Goal: Information Seeking & Learning: Learn about a topic

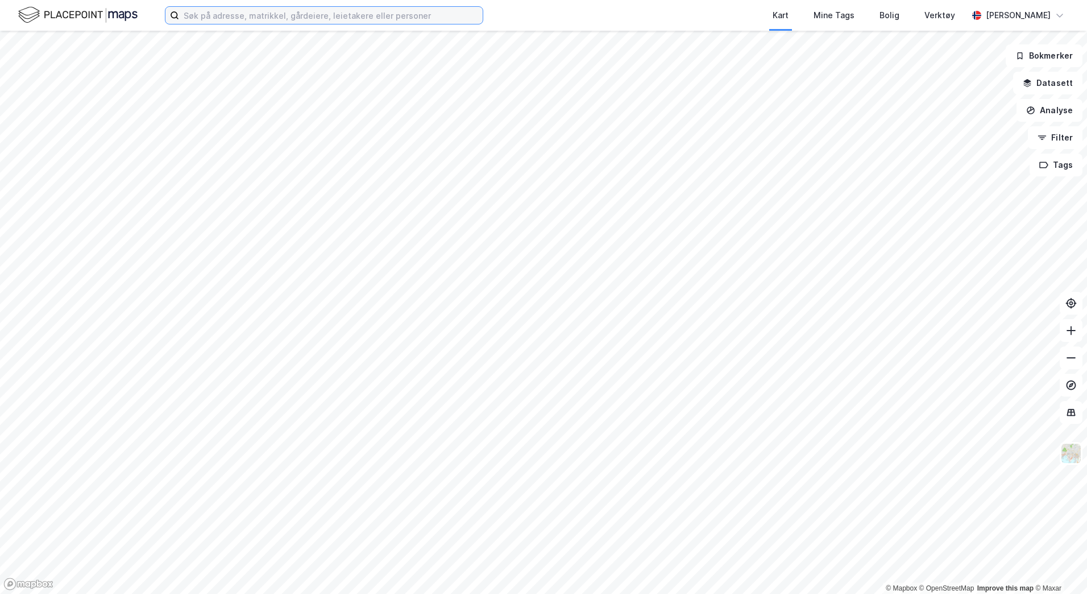
click at [237, 19] on input at bounding box center [331, 15] width 304 height 17
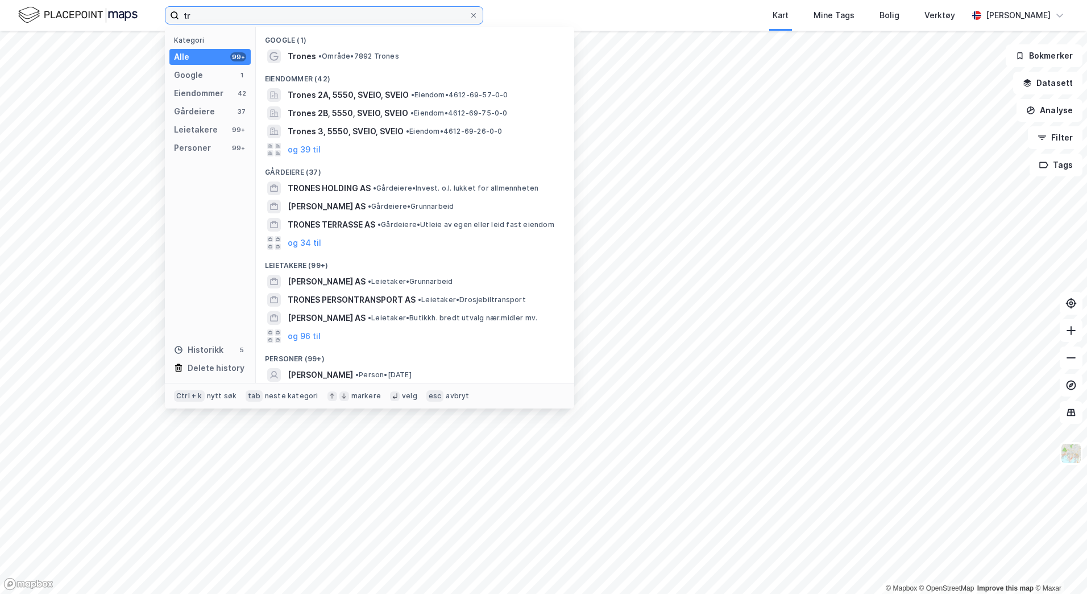
type input "t"
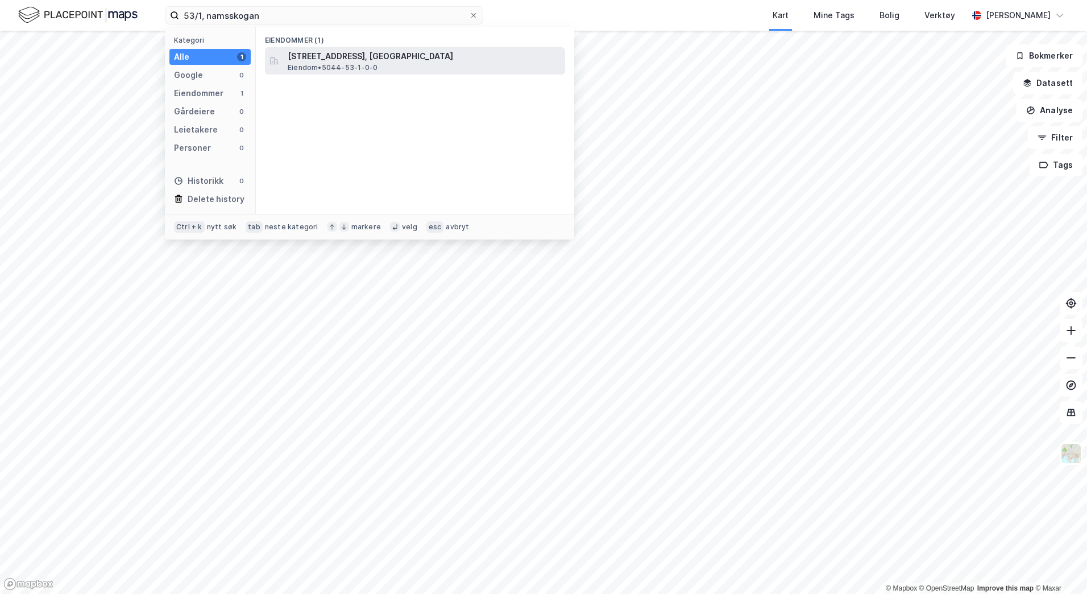
click at [405, 64] on div "[STREET_ADDRESS], [GEOGRAPHIC_DATA] • 5044-53-1-0-0" at bounding box center [425, 60] width 275 height 23
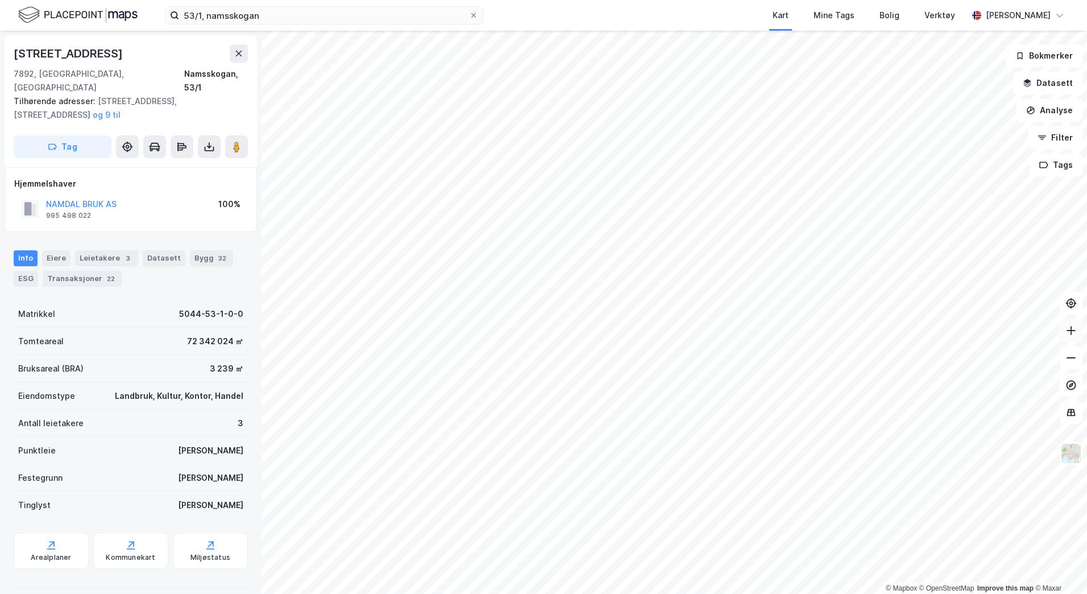
click at [1076, 330] on icon at bounding box center [1071, 330] width 11 height 11
click at [1070, 329] on icon at bounding box center [1071, 330] width 11 height 11
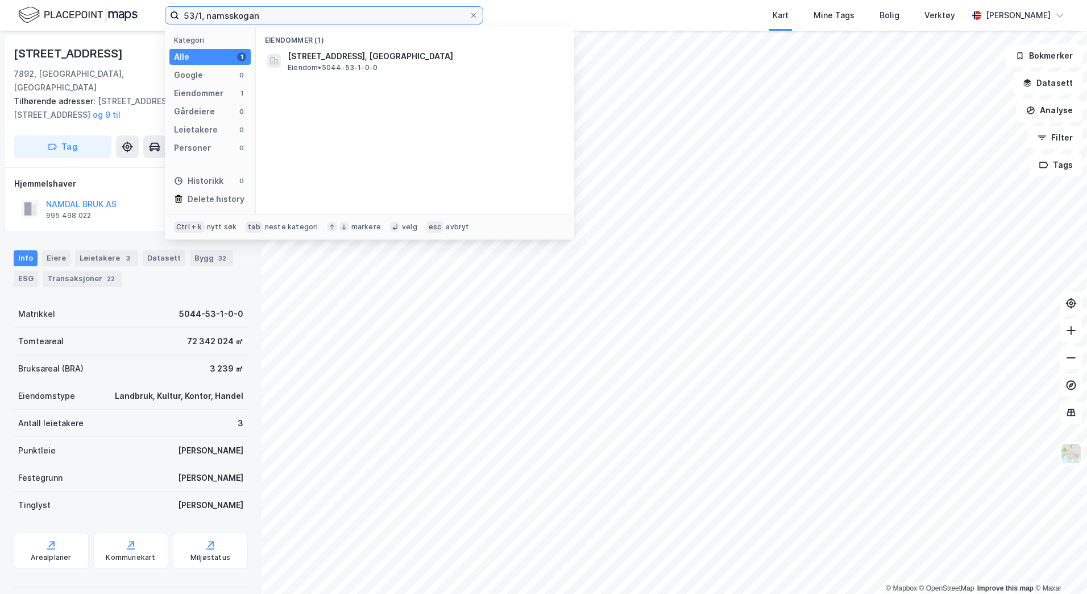
click at [203, 17] on input "53/1, namsskogan" at bounding box center [324, 15] width 290 height 17
type input "53/1/13, namsskogan"
click at [367, 52] on span "• Festetomt • 5044-53-1-13-0" at bounding box center [411, 56] width 106 height 9
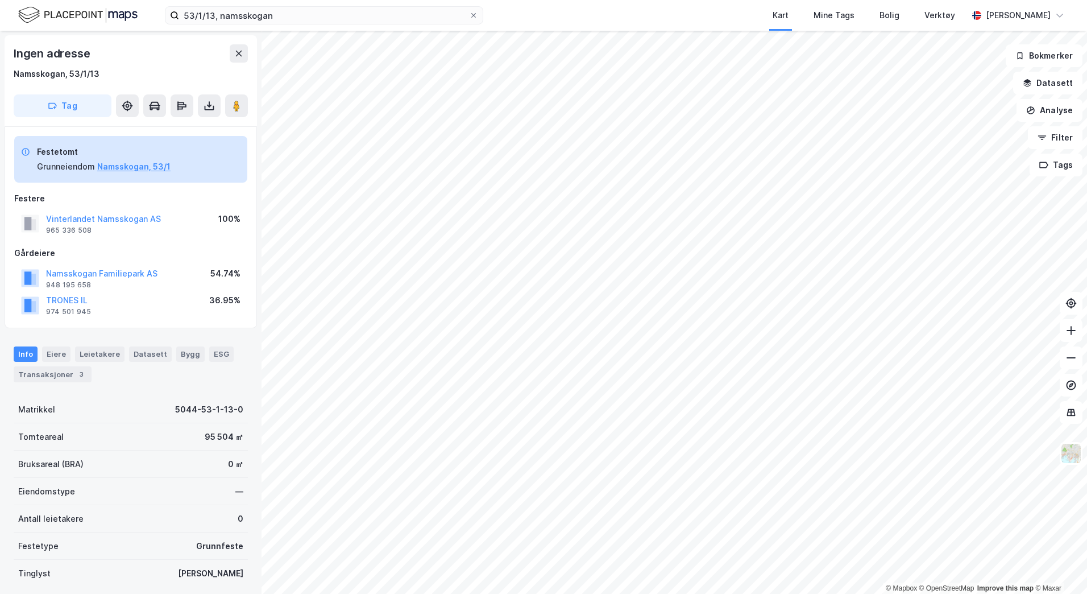
click at [121, 337] on div "© Mapbox © OpenStreetMap Improve this map © Maxar Ingen adresse Namsskogan, 53/…" at bounding box center [543, 312] width 1087 height 563
click at [1075, 354] on icon at bounding box center [1071, 357] width 11 height 11
click at [1068, 331] on icon at bounding box center [1071, 330] width 11 height 11
click at [1087, 233] on html "53/1/13, namsskogan Kart Mine Tags Bolig Verktøy [PERSON_NAME] © Mapbox © OpenS…" at bounding box center [543, 297] width 1087 height 594
click at [1064, 335] on button at bounding box center [1071, 330] width 23 height 23
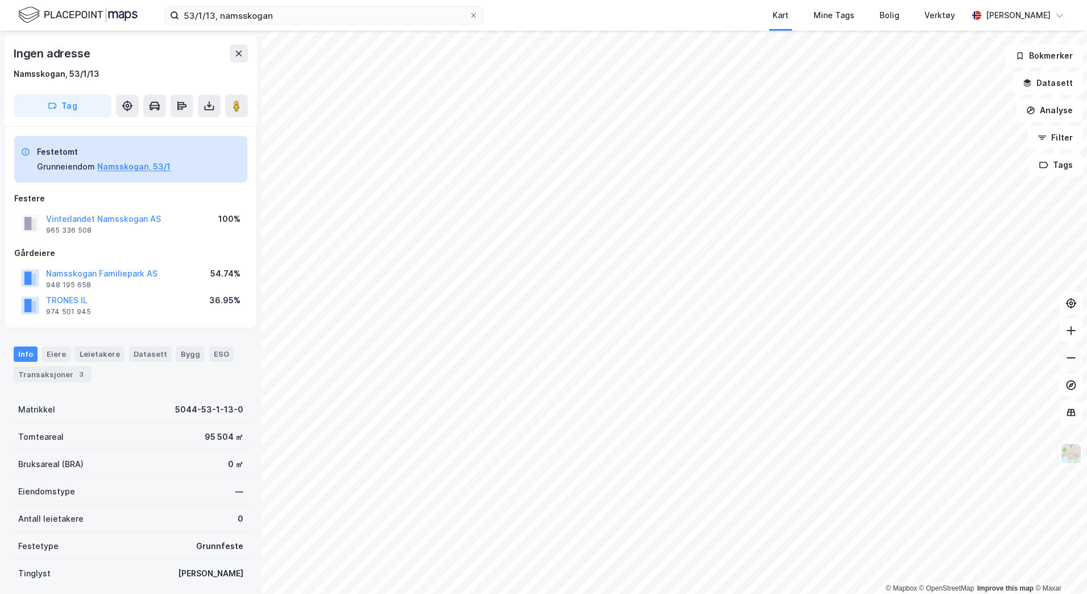
click at [1072, 359] on icon at bounding box center [1071, 357] width 11 height 11
click at [1074, 458] on img at bounding box center [1071, 453] width 22 height 22
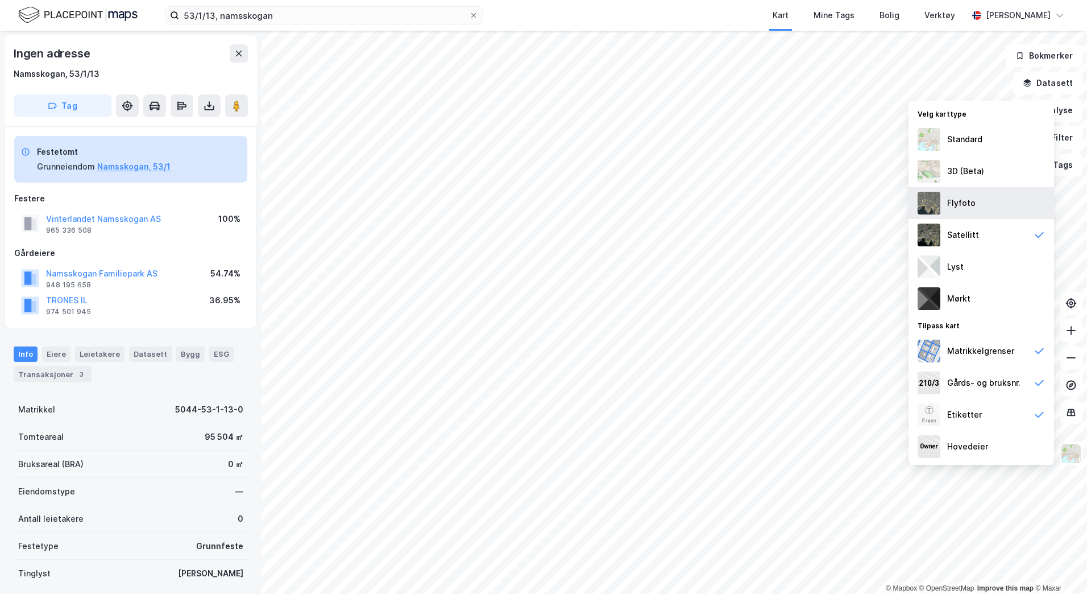
click at [984, 208] on div "Flyfoto" at bounding box center [982, 203] width 146 height 32
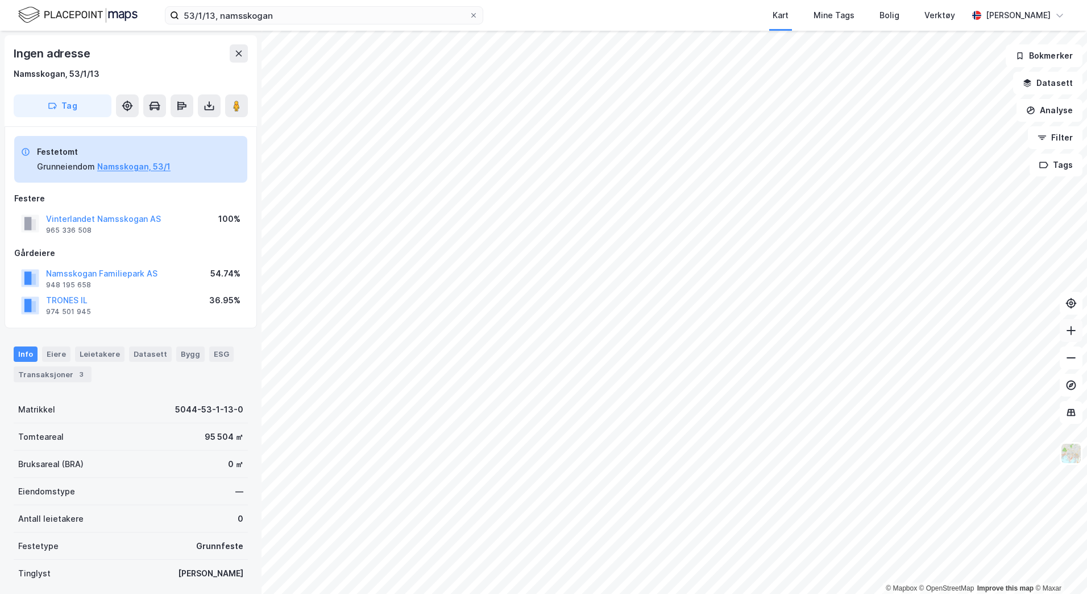
click at [1069, 329] on icon at bounding box center [1071, 330] width 11 height 11
click at [1072, 334] on icon at bounding box center [1071, 330] width 11 height 11
click at [1087, 466] on html "53/1/13, namsskogan Kart Mine Tags Bolig Verktøy [PERSON_NAME] © Mapbox © OpenS…" at bounding box center [543, 297] width 1087 height 594
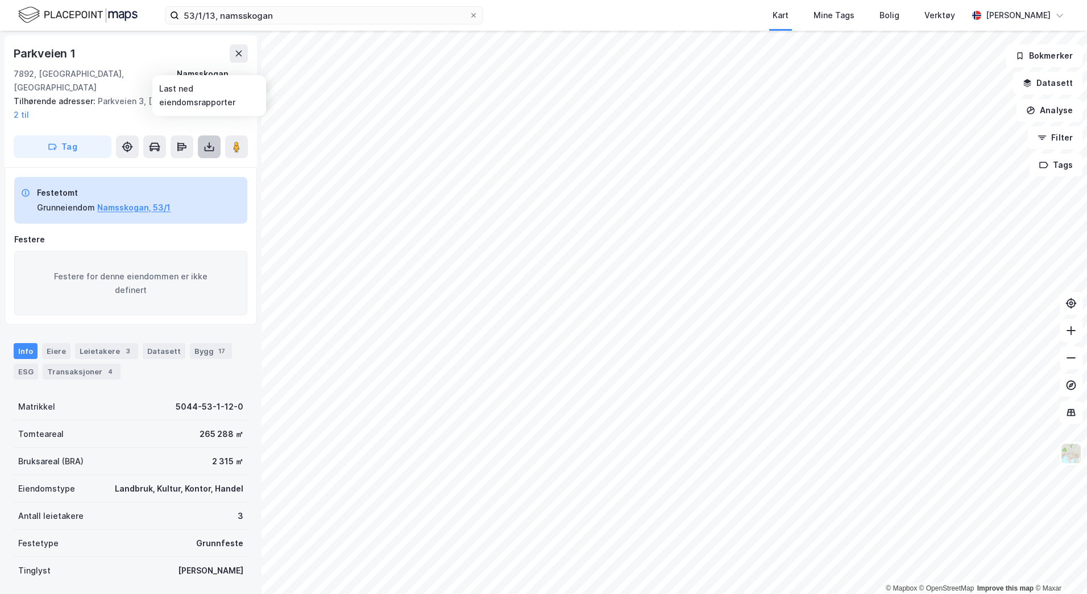
click at [209, 141] on icon at bounding box center [209, 146] width 11 height 11
click at [157, 165] on div "Last ned grunnbok" at bounding box center [153, 169] width 66 height 9
click at [129, 201] on button "Namsskogan, 53/1" at bounding box center [133, 208] width 73 height 14
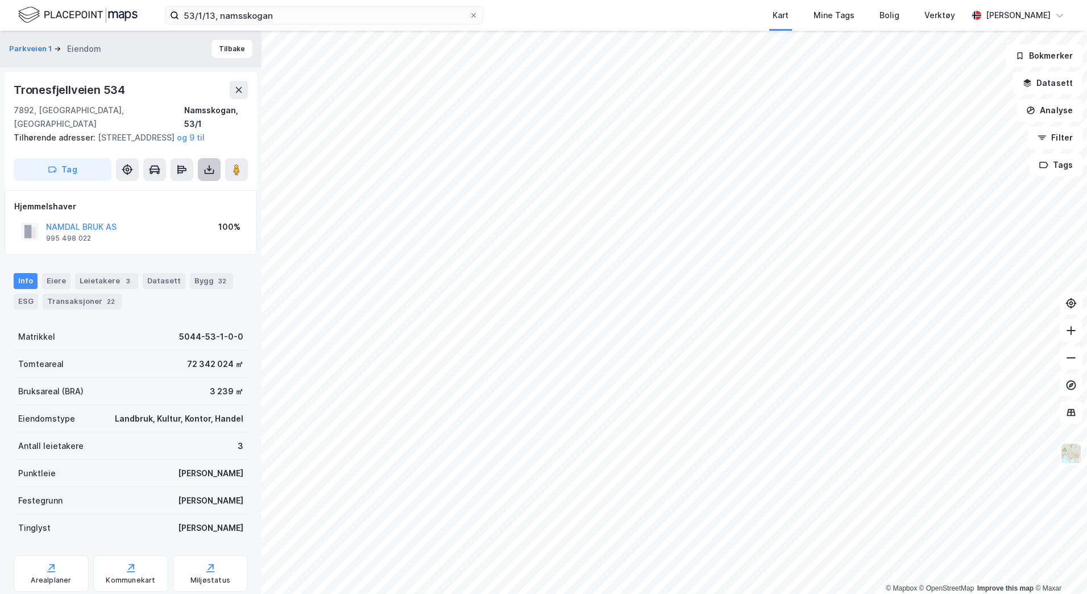
click at [206, 170] on icon at bounding box center [209, 169] width 11 height 11
click at [175, 189] on div "Last ned grunnbok" at bounding box center [153, 192] width 66 height 9
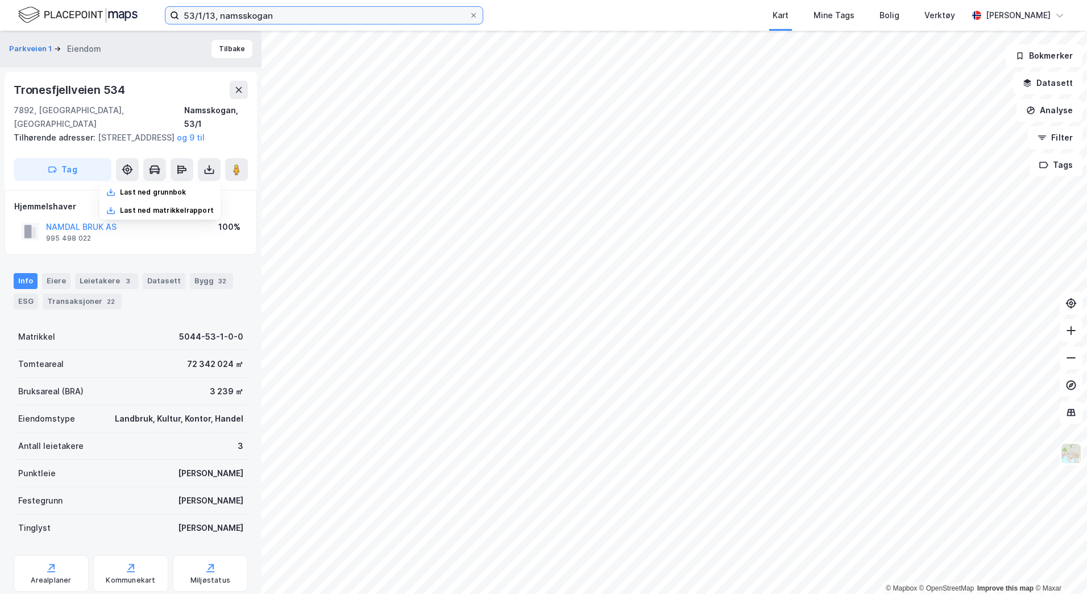
click at [264, 13] on input "53/1/13, namsskogan" at bounding box center [324, 15] width 290 height 17
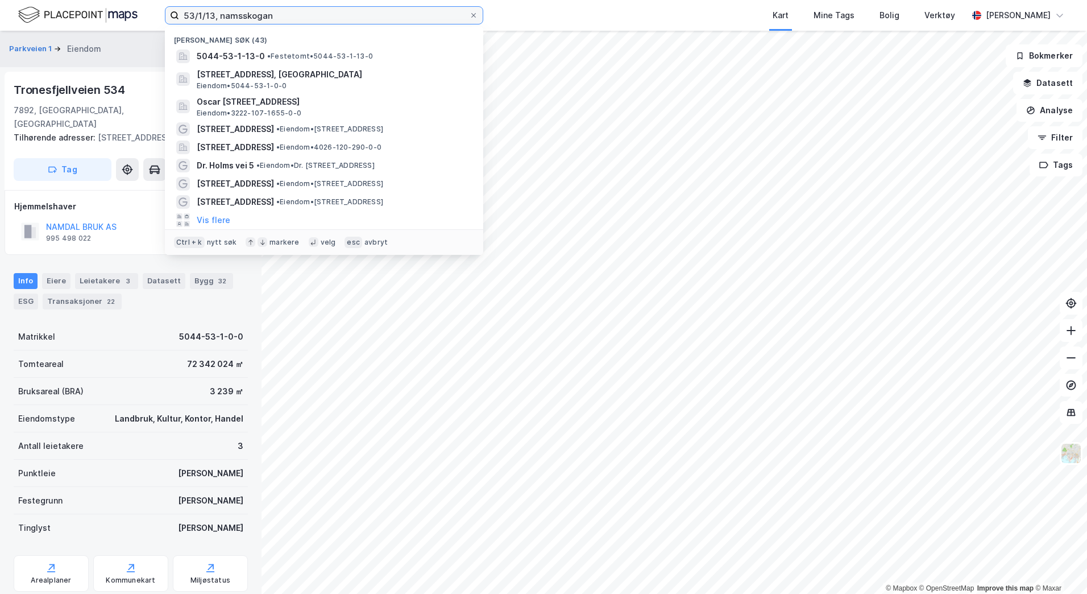
click at [277, 15] on input "53/1/13, namsskogan" at bounding box center [324, 15] width 290 height 17
click at [285, 13] on input "53/1/13, namsskogan" at bounding box center [324, 15] width 290 height 17
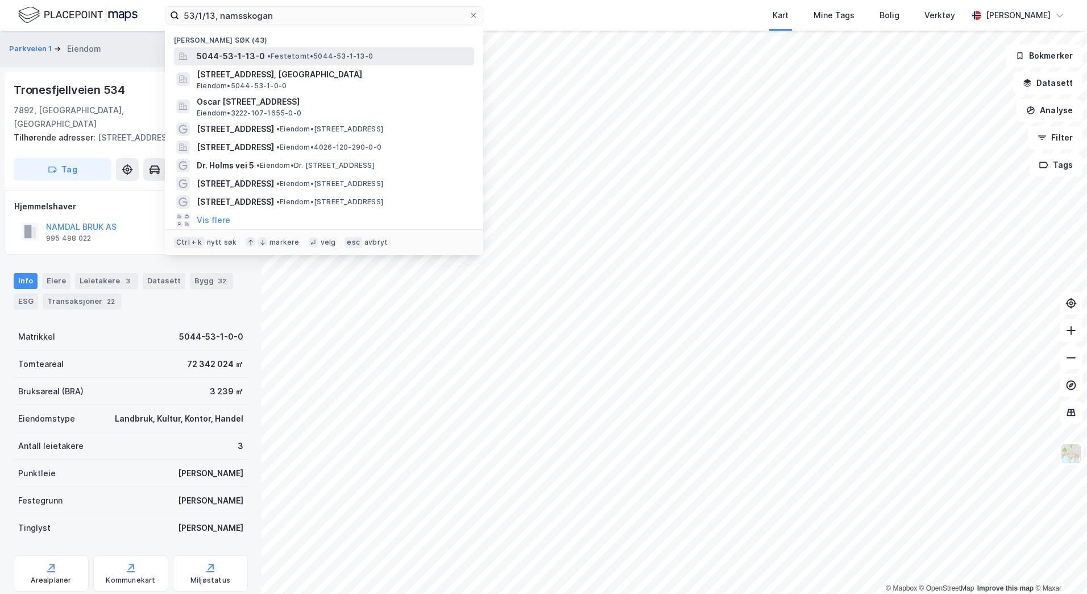
click at [267, 57] on span "•" at bounding box center [268, 56] width 3 height 9
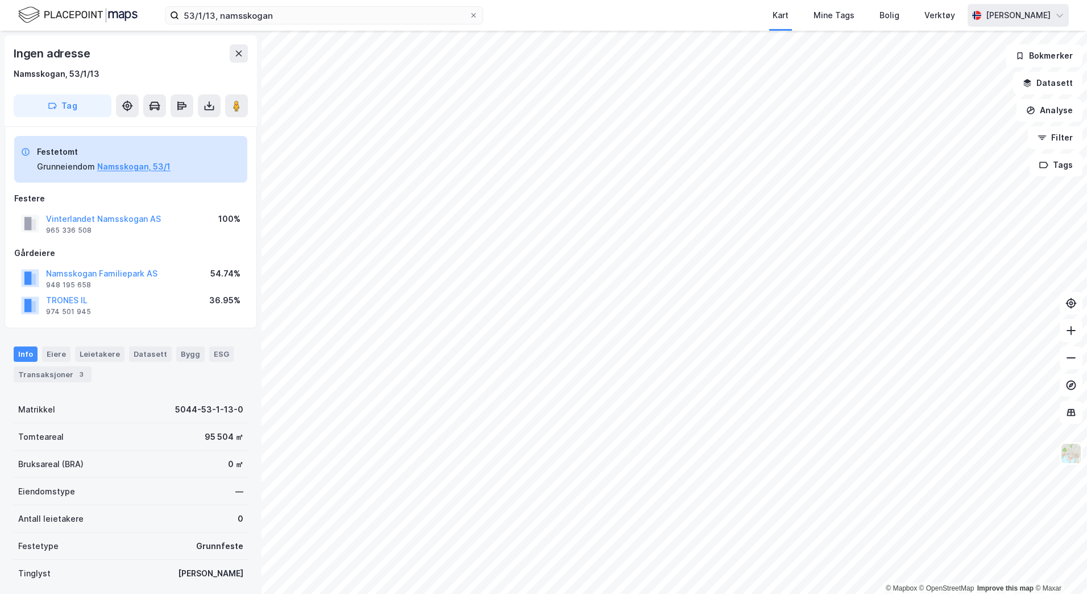
click at [1010, 16] on div "53/1/13, namsskogan Kart Mine Tags Bolig Verktøy [PERSON_NAME] © Mapbox © OpenS…" at bounding box center [543, 297] width 1087 height 594
click at [1069, 364] on button at bounding box center [1071, 357] width 23 height 23
click at [1069, 363] on button at bounding box center [1071, 357] width 23 height 23
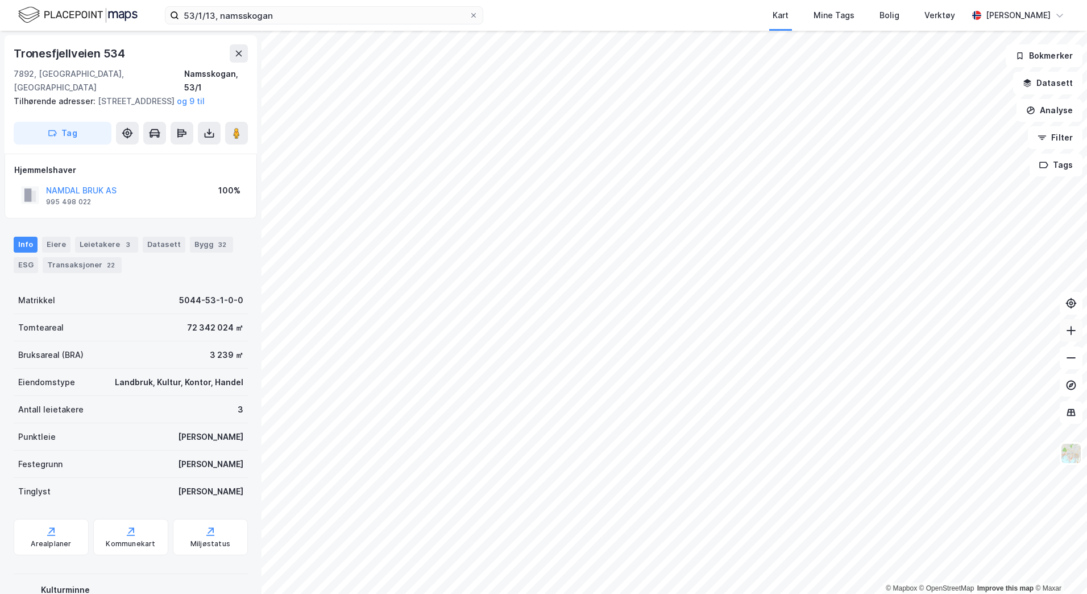
click at [1071, 334] on icon at bounding box center [1071, 330] width 1 height 9
click at [306, 23] on input "53/1/13, namsskogan" at bounding box center [324, 15] width 290 height 17
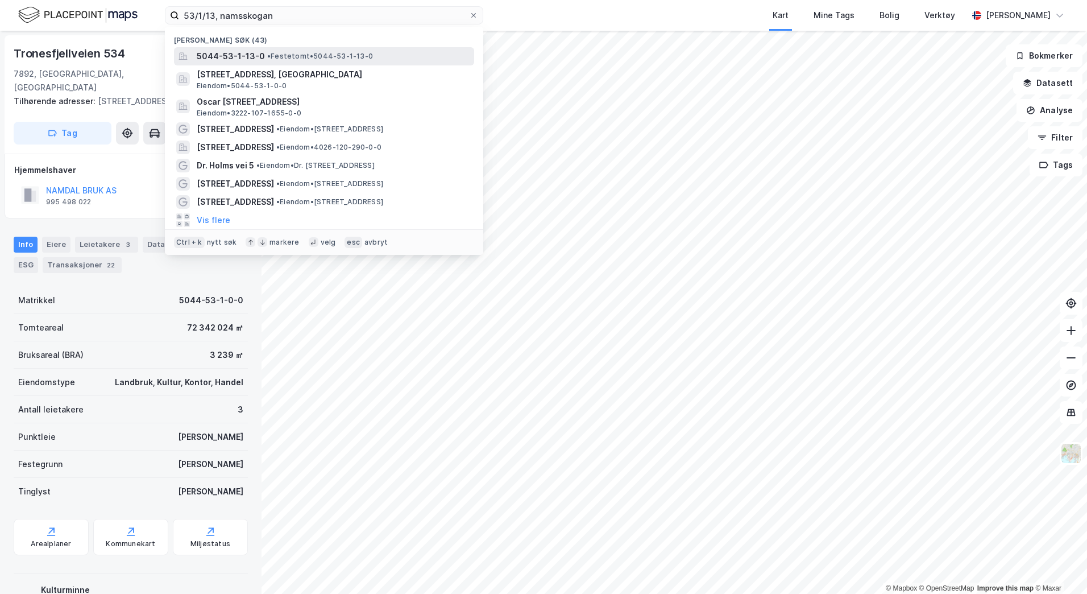
click at [278, 54] on span "• Festetomt • 5044-53-1-13-0" at bounding box center [320, 56] width 106 height 9
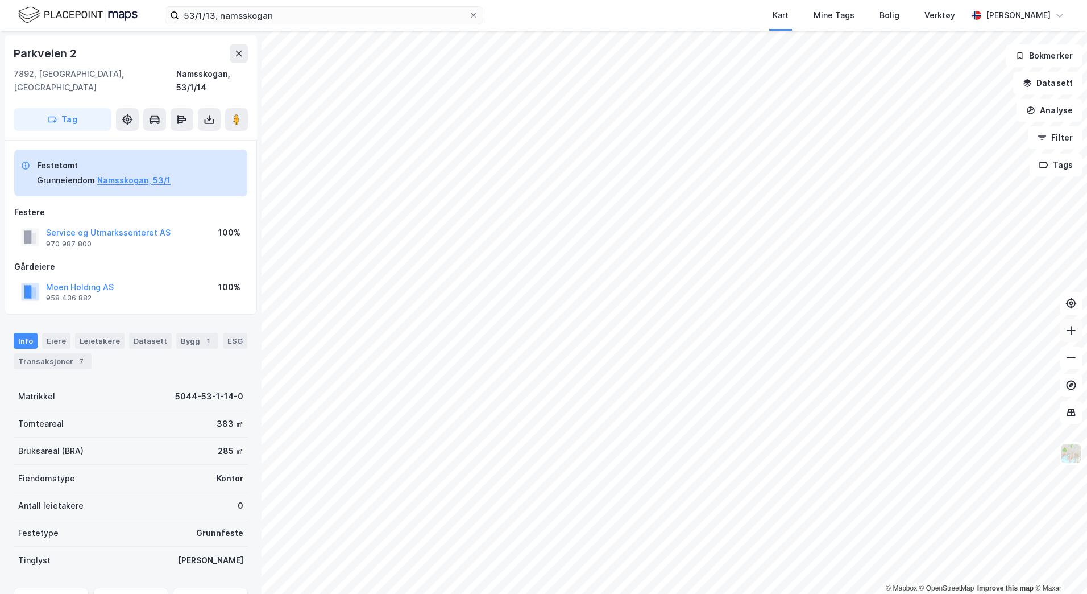
click at [1070, 332] on icon at bounding box center [1071, 330] width 11 height 11
click at [1070, 333] on icon at bounding box center [1071, 330] width 11 height 11
